Goal: Task Accomplishment & Management: Use online tool/utility

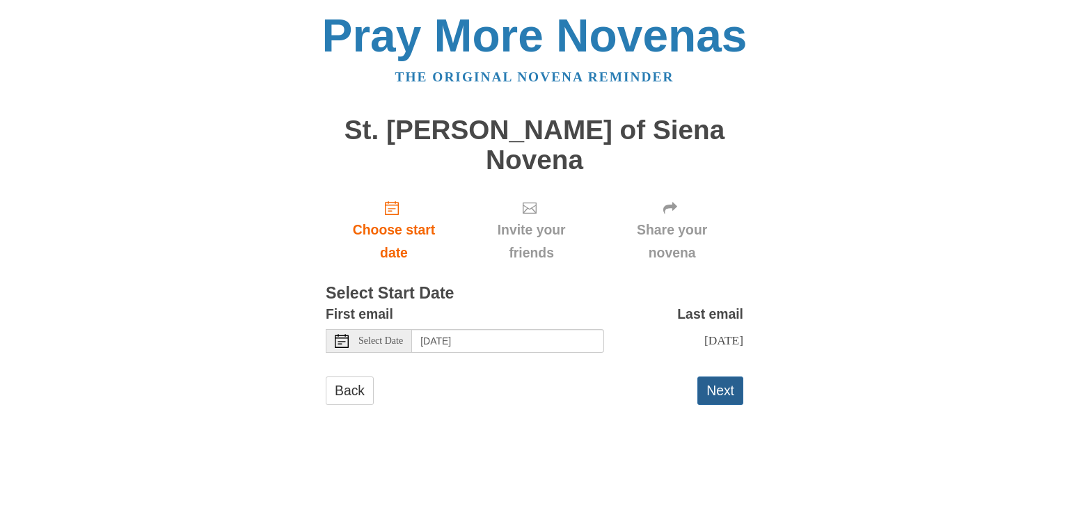
click at [721, 376] on button "Next" at bounding box center [720, 390] width 46 height 29
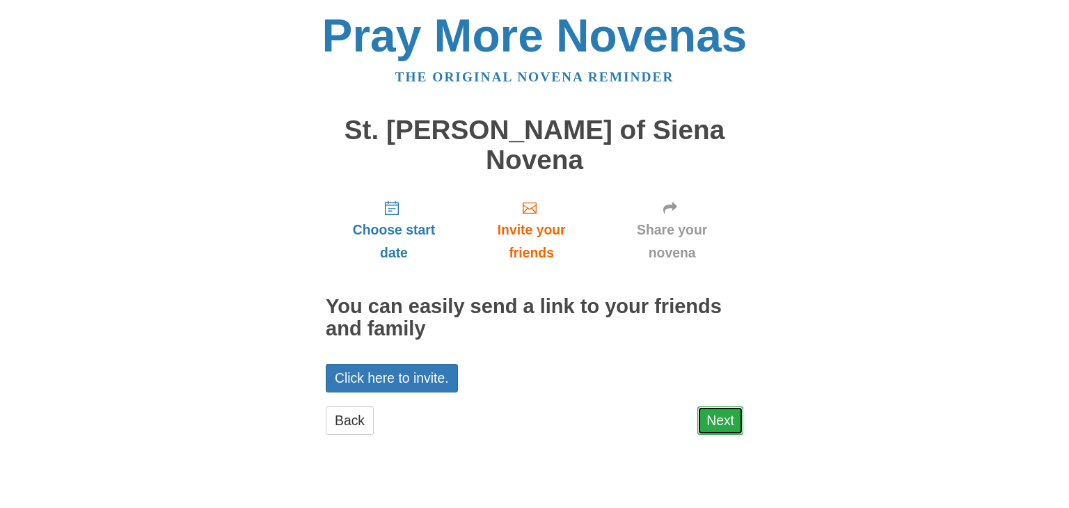
click at [730, 406] on link "Next" at bounding box center [720, 420] width 46 height 29
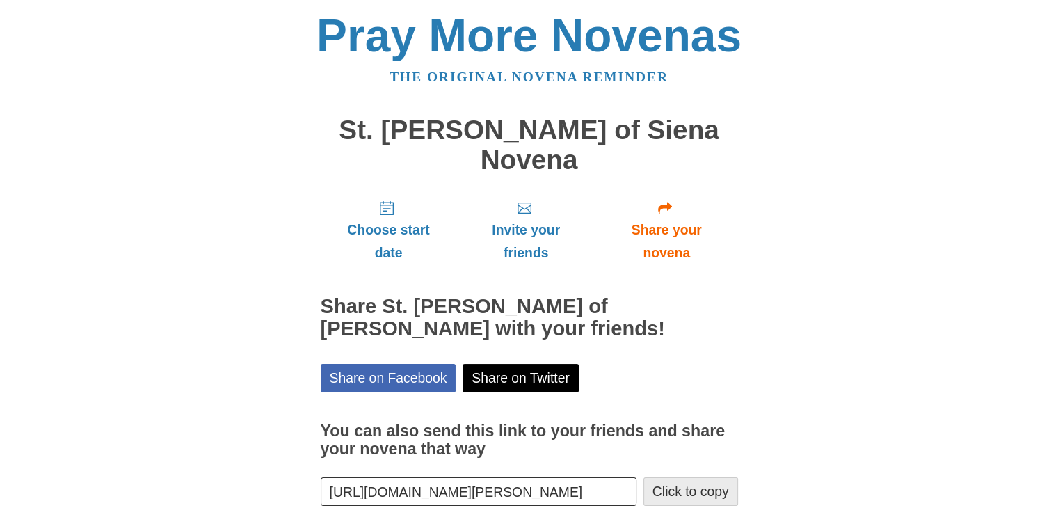
click at [674, 477] on button "Click to copy" at bounding box center [691, 491] width 95 height 29
